Goal: Find specific page/section: Find specific page/section

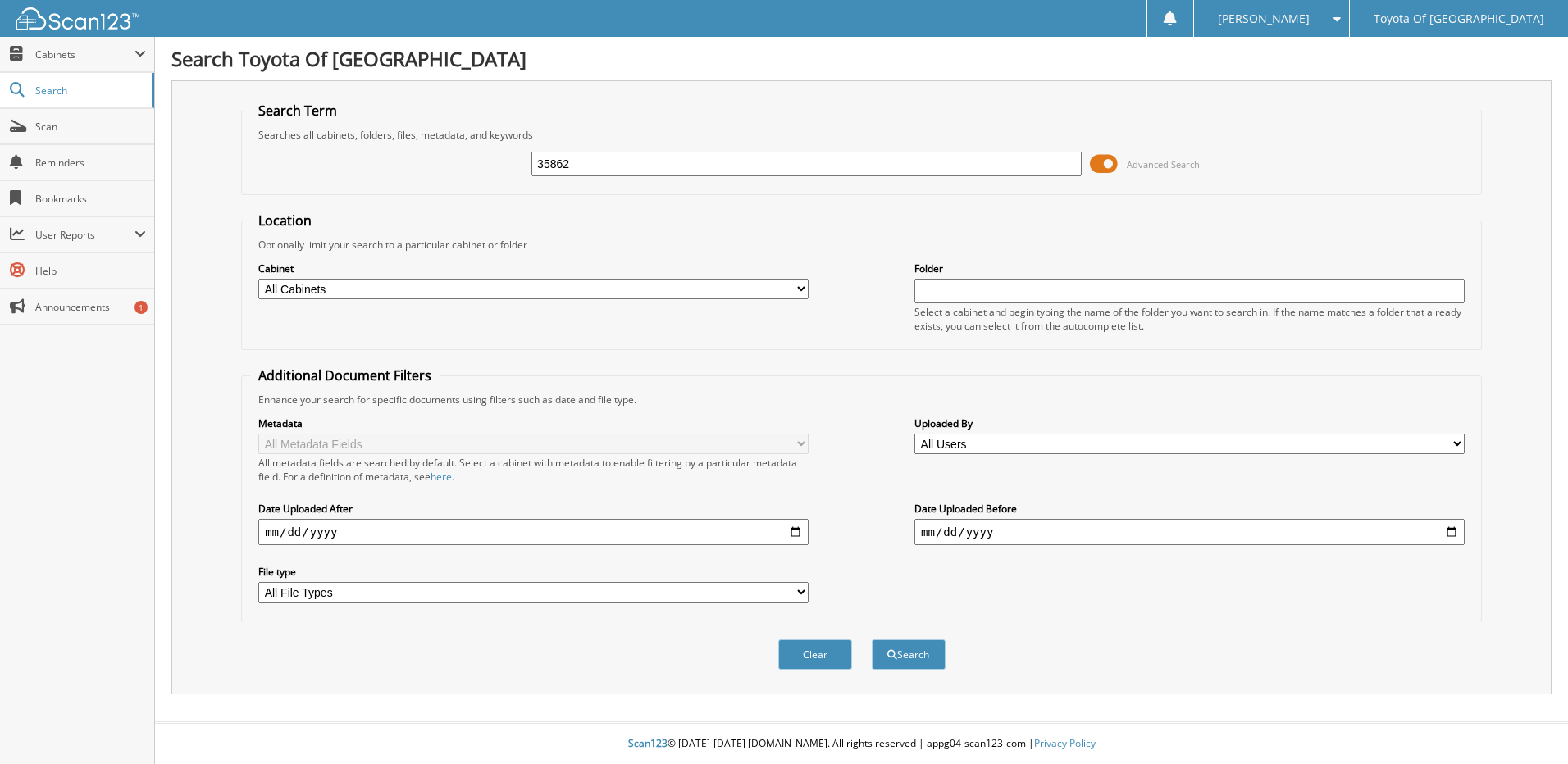
type input "35862"
click at [872, 639] on button "Search" at bounding box center [909, 654] width 74 height 30
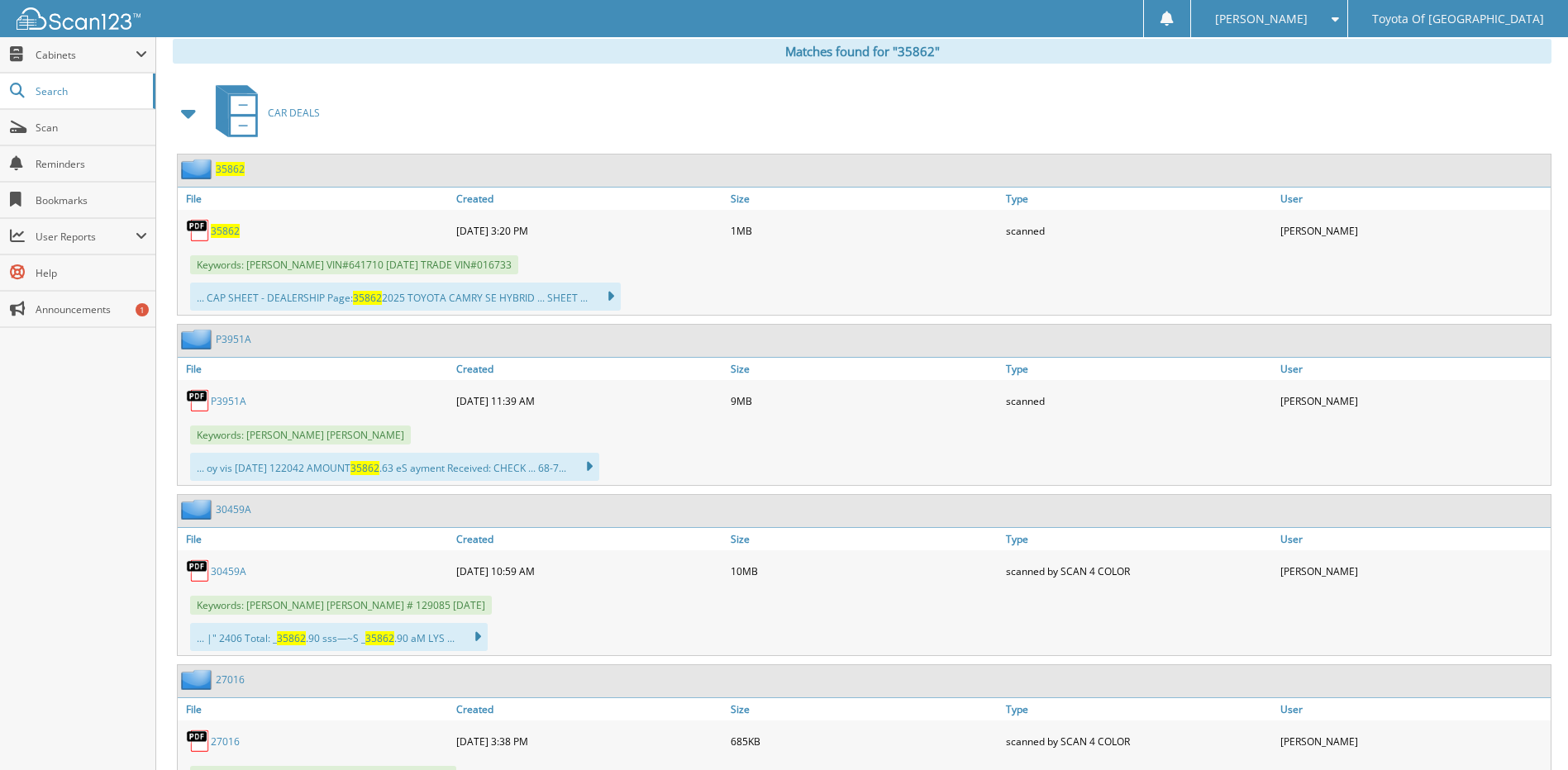
scroll to position [661, 0]
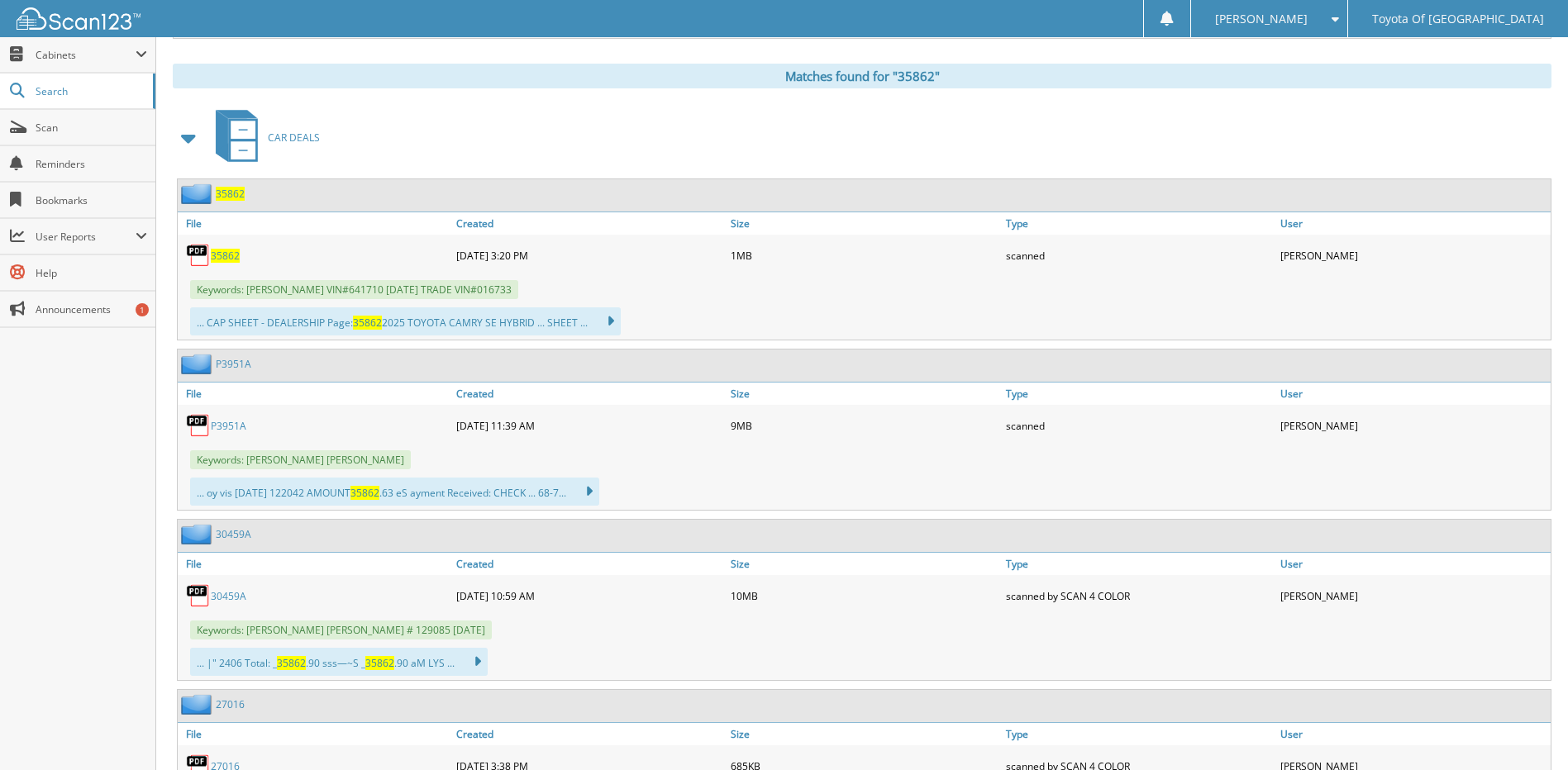
click at [220, 257] on span "35862" at bounding box center [224, 255] width 28 height 14
click at [228, 257] on span "35862" at bounding box center [224, 255] width 28 height 14
